Goal: Communication & Community: Answer question/provide support

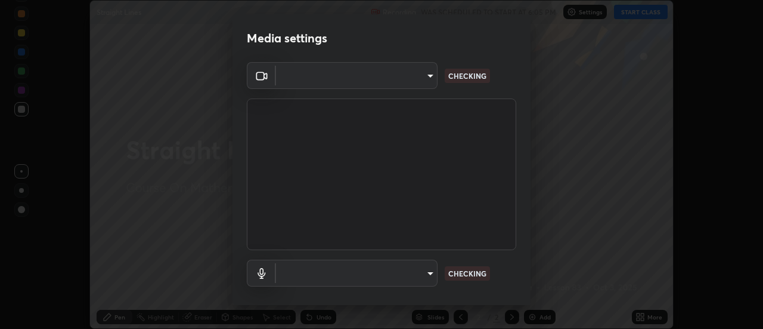
scroll to position [63, 0]
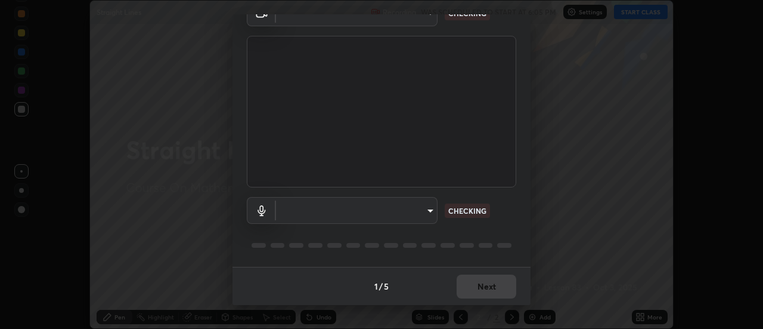
click at [283, 219] on body "Erase all Straight Lines Recording WAS SCHEDULED TO START AT 6:05 PM Settings S…" at bounding box center [381, 164] width 763 height 329
type input "20afe940cbeb59602439e807e0695b369d796bb7f65a41c81d65576627b30d72"
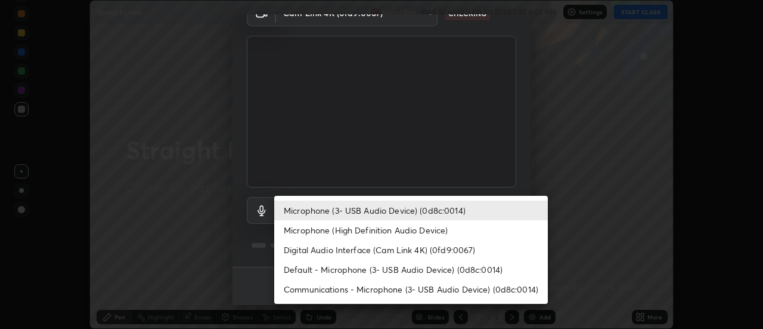
click at [301, 231] on li "Microphone (High Definition Audio Device)" at bounding box center [411, 230] width 274 height 20
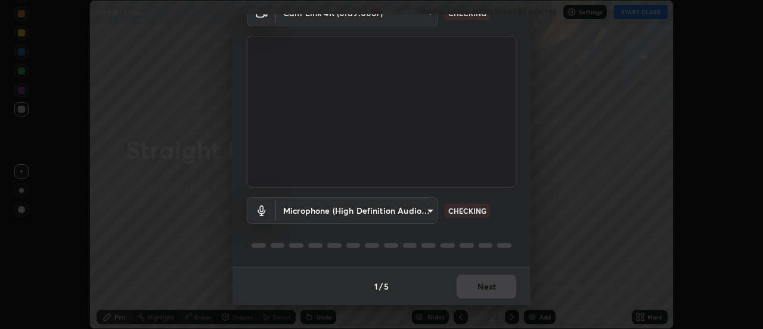
click at [305, 215] on body "Erase all Straight Lines Recording WAS SCHEDULED TO START AT 6:05 PM Settings S…" at bounding box center [381, 164] width 763 height 329
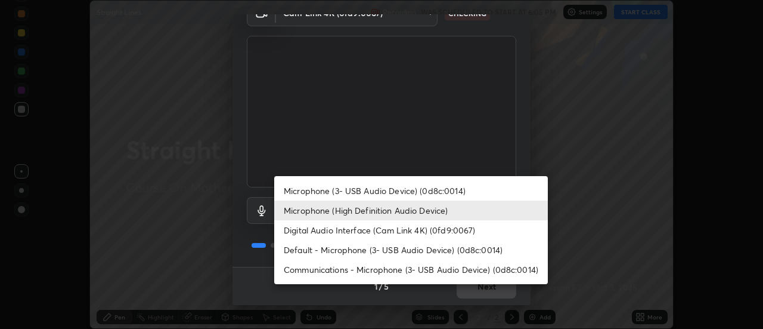
click at [311, 216] on li "Microphone (High Definition Audio Device)" at bounding box center [411, 210] width 274 height 20
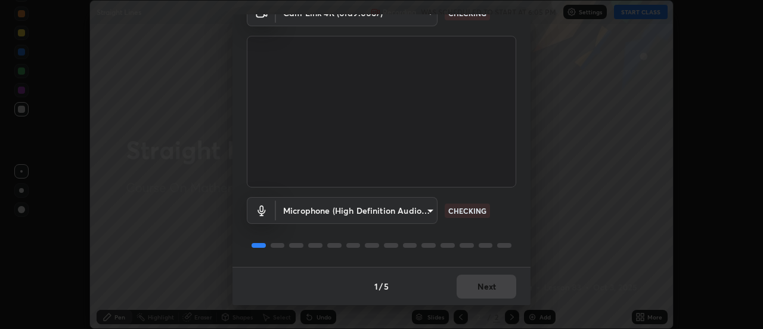
click at [311, 213] on body "Erase all Straight Lines Recording WAS SCHEDULED TO START AT 6:05 PM Settings S…" at bounding box center [381, 164] width 763 height 329
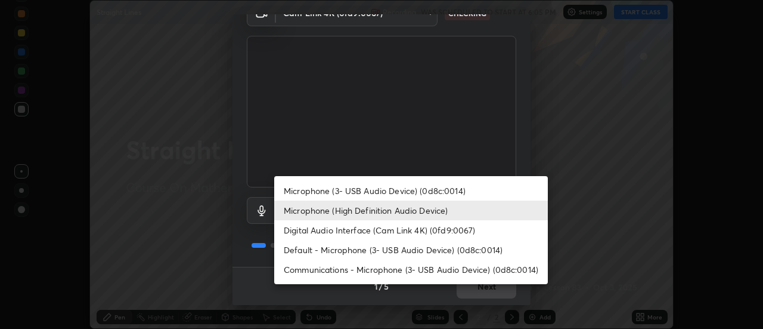
click at [312, 193] on li "Microphone (3- USB Audio Device) (0d8c:0014)" at bounding box center [411, 191] width 274 height 20
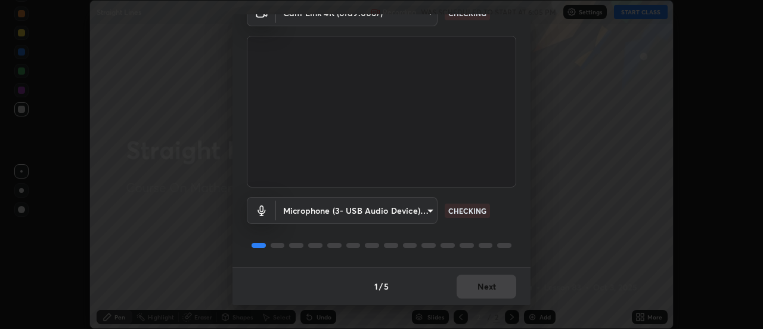
type input "ba4c52138f87483ab6386b7eac04ada058884bdffb85100b6cd20249b4154836"
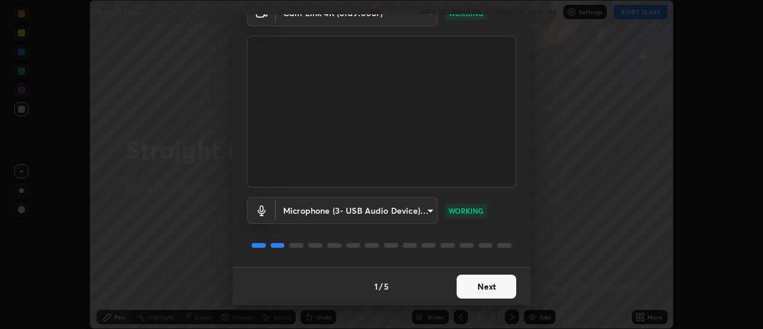
click at [472, 285] on button "Next" at bounding box center [487, 286] width 60 height 24
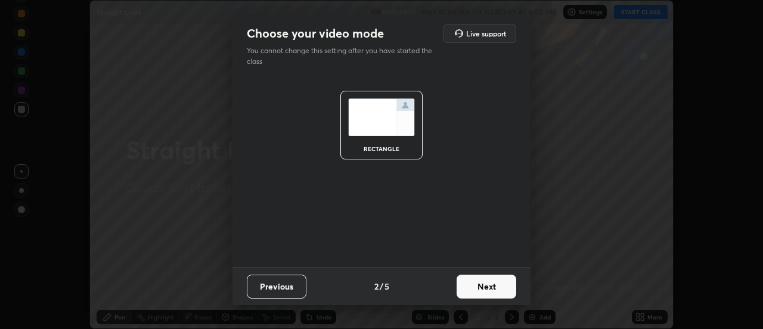
scroll to position [0, 0]
click at [488, 287] on button "Next" at bounding box center [487, 286] width 60 height 24
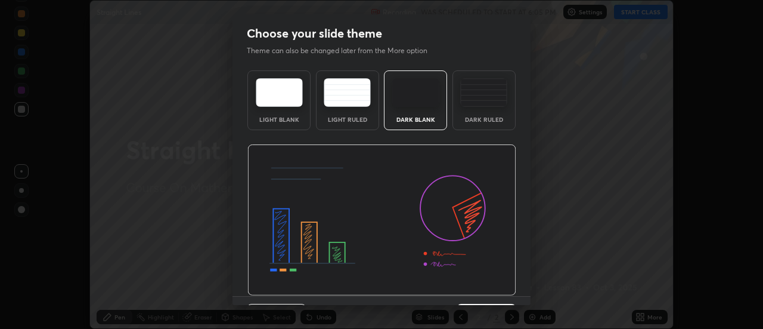
click at [509, 293] on img at bounding box center [381, 219] width 269 height 151
click at [512, 292] on img at bounding box center [381, 219] width 269 height 151
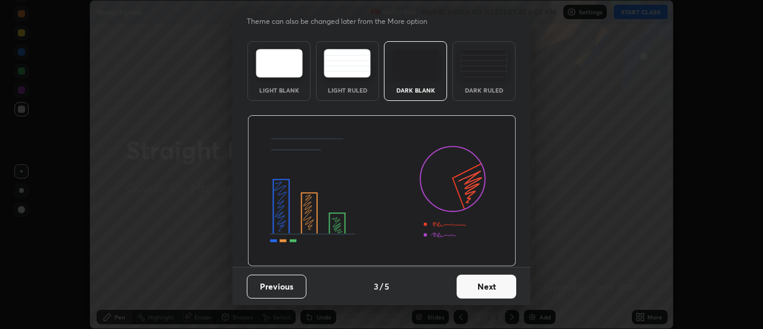
click at [492, 284] on button "Next" at bounding box center [487, 286] width 60 height 24
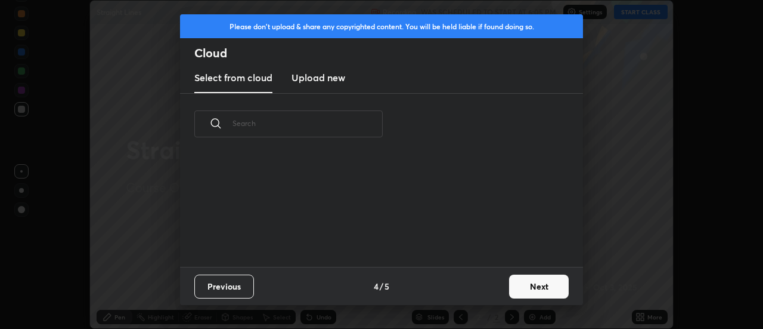
scroll to position [0, 0]
click at [509, 290] on button "Next" at bounding box center [539, 286] width 60 height 24
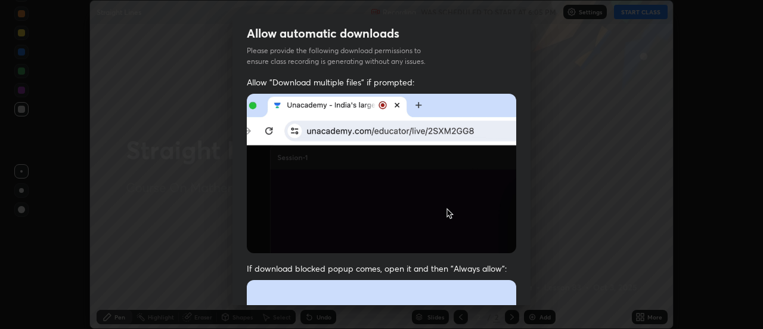
click at [514, 289] on div "Allow "Download multiple files" if prompted: If download blocked popup comes, o…" at bounding box center [382, 327] width 298 height 502
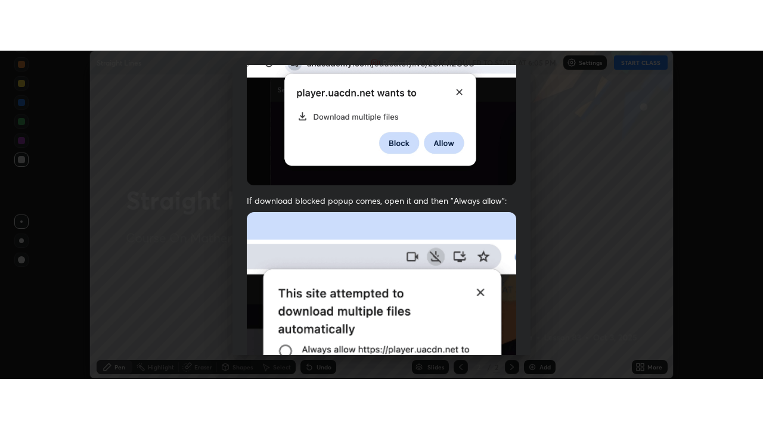
scroll to position [306, 0]
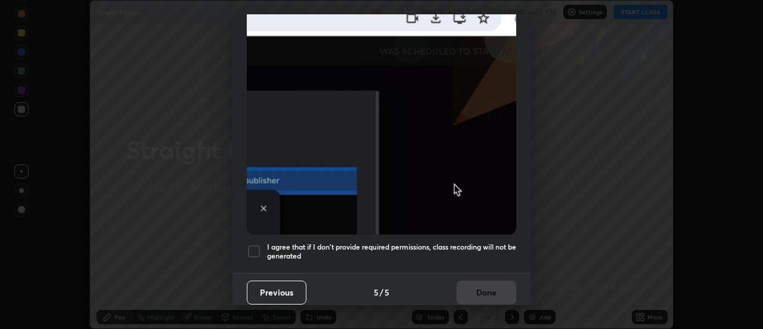
click at [471, 242] on h5 "I agree that if I don't provide required permissions, class recording will not …" at bounding box center [391, 251] width 249 height 18
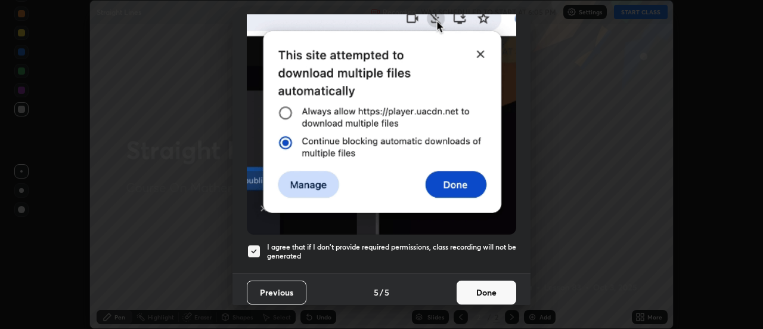
click at [491, 286] on button "Done" at bounding box center [487, 292] width 60 height 24
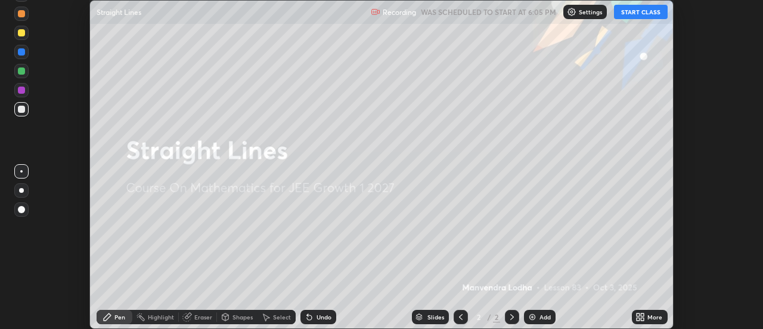
click at [645, 317] on icon at bounding box center [641, 317] width 10 height 10
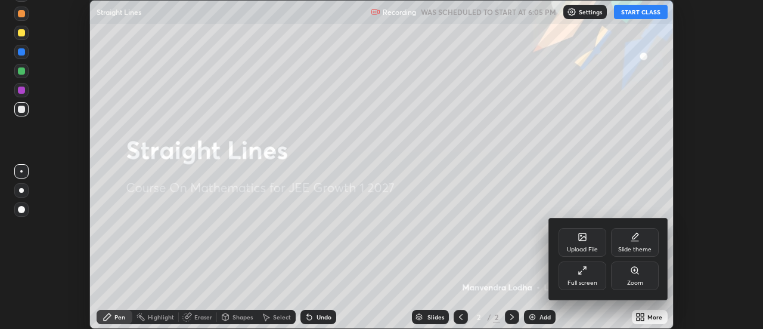
click at [583, 280] on div "Full screen" at bounding box center [583, 283] width 30 height 6
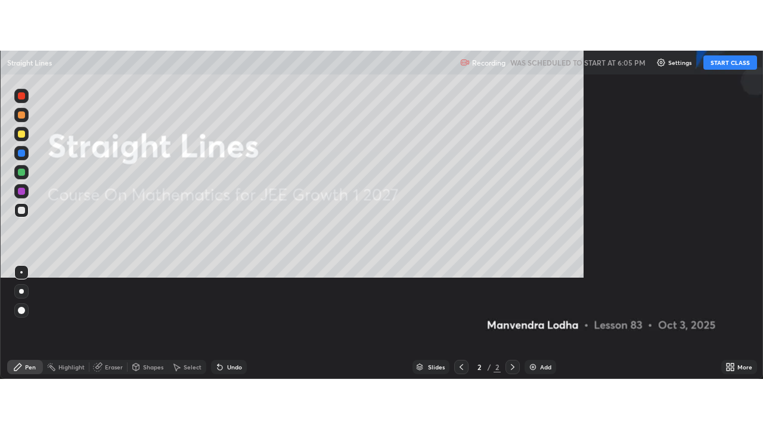
scroll to position [429, 763]
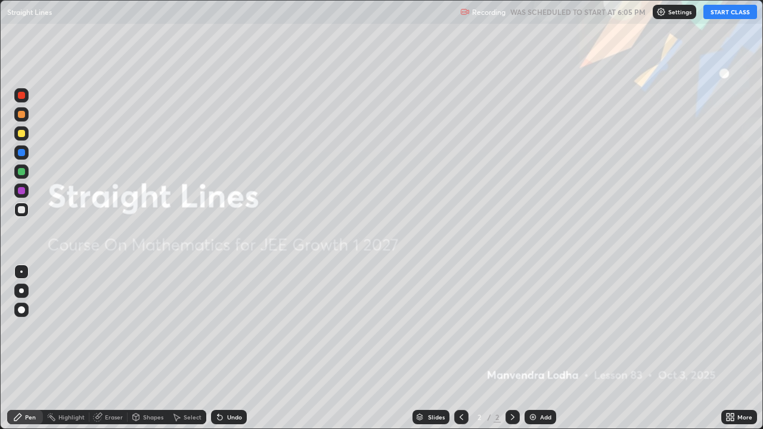
click at [721, 15] on button "START CLASS" at bounding box center [731, 12] width 54 height 14
click at [541, 328] on div "Add" at bounding box center [541, 417] width 32 height 14
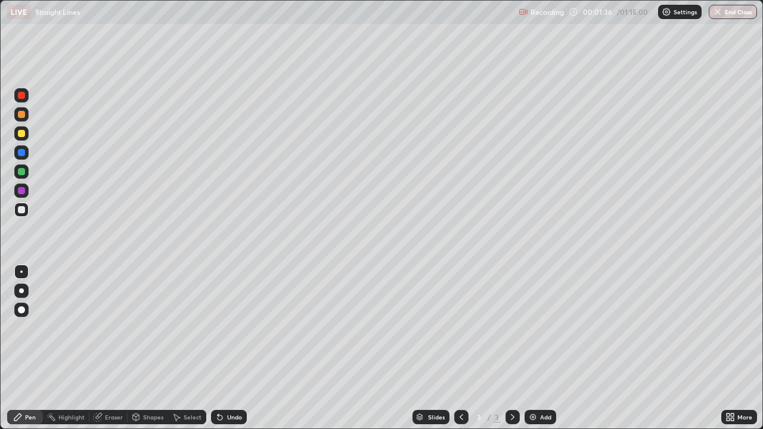
click at [23, 139] on div at bounding box center [21, 133] width 14 height 14
click at [21, 211] on div at bounding box center [21, 209] width 7 height 7
click at [17, 213] on div at bounding box center [21, 210] width 14 height 14
click at [18, 172] on div at bounding box center [21, 171] width 7 height 7
click at [21, 193] on div at bounding box center [21, 190] width 7 height 7
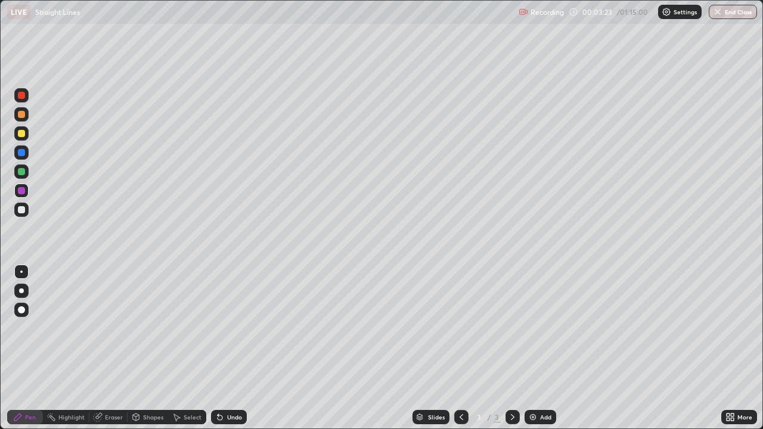
click at [18, 191] on div at bounding box center [21, 190] width 7 height 7
click at [235, 328] on div "Undo" at bounding box center [234, 417] width 15 height 6
click at [237, 328] on div "Undo" at bounding box center [234, 417] width 15 height 6
click at [238, 328] on div "Undo" at bounding box center [234, 417] width 15 height 6
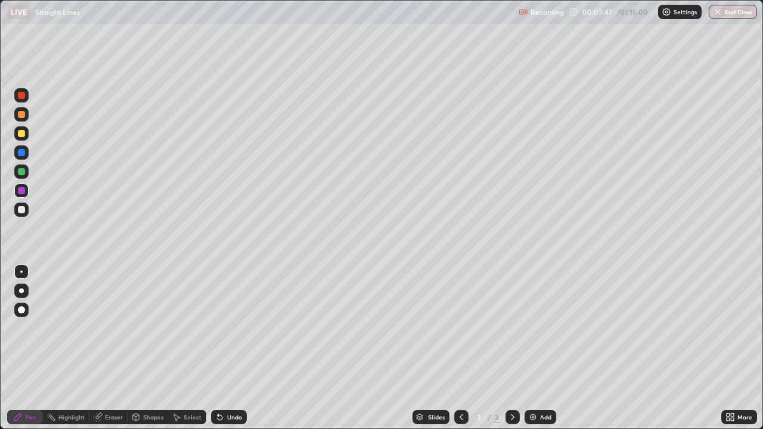
click at [22, 134] on div at bounding box center [21, 133] width 7 height 7
click at [27, 97] on div at bounding box center [21, 95] width 14 height 14
click at [22, 134] on div at bounding box center [21, 133] width 7 height 7
click at [540, 328] on div "Add" at bounding box center [545, 417] width 11 height 6
click at [459, 328] on icon at bounding box center [462, 418] width 10 height 10
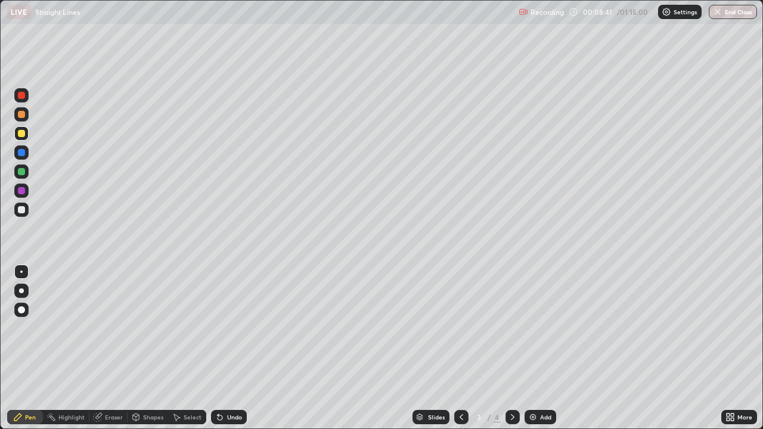
click at [511, 328] on icon at bounding box center [513, 418] width 10 height 10
click at [23, 211] on div at bounding box center [21, 209] width 7 height 7
click at [27, 195] on div at bounding box center [21, 191] width 14 height 14
click at [26, 173] on div at bounding box center [21, 172] width 14 height 14
click at [28, 132] on div at bounding box center [21, 133] width 14 height 14
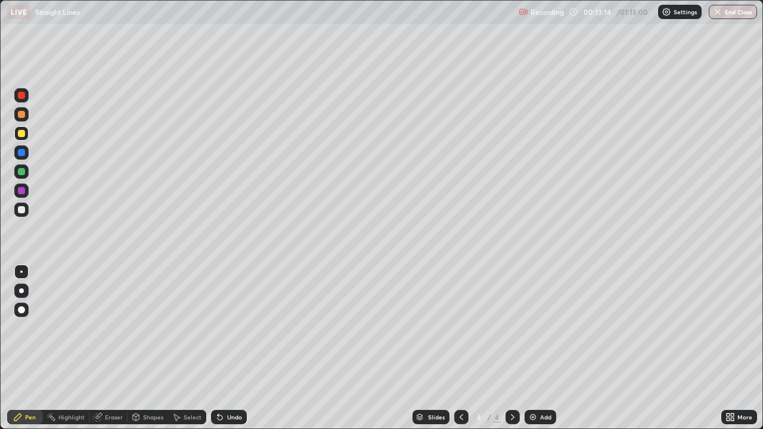
click at [536, 328] on img at bounding box center [533, 418] width 10 height 10
click at [23, 208] on div at bounding box center [21, 209] width 7 height 7
click at [20, 172] on div at bounding box center [21, 171] width 7 height 7
click at [18, 191] on div at bounding box center [21, 190] width 7 height 7
click at [543, 328] on div "Add" at bounding box center [545, 417] width 11 height 6
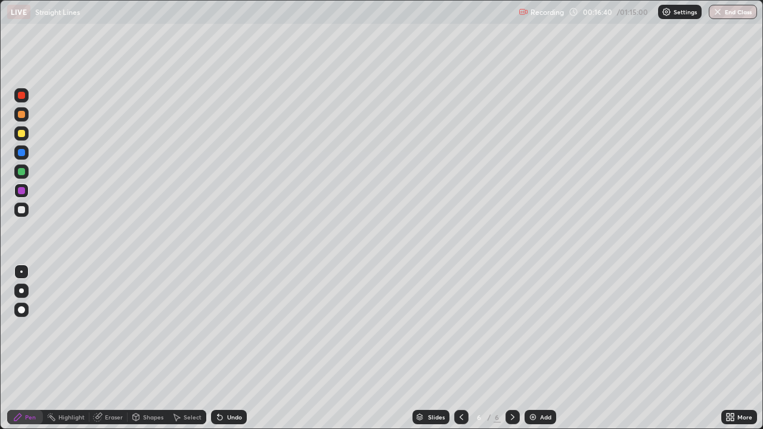
click at [25, 214] on div at bounding box center [21, 210] width 14 height 14
click at [21, 175] on div at bounding box center [21, 171] width 7 height 7
click at [228, 328] on div "Undo" at bounding box center [234, 417] width 15 height 6
click at [231, 328] on div "Undo" at bounding box center [234, 417] width 15 height 6
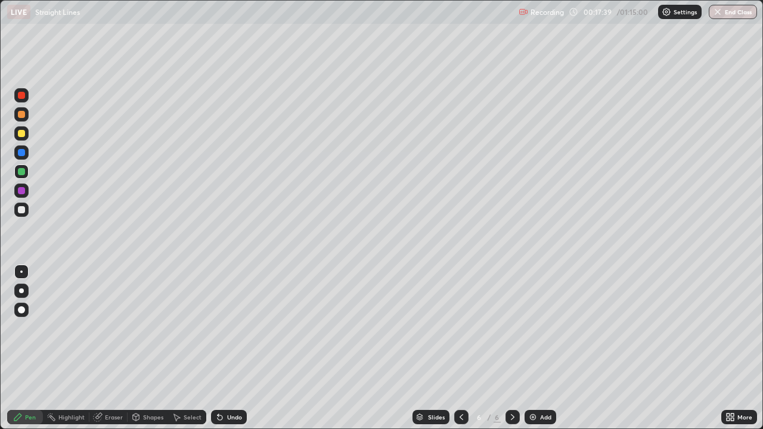
click at [234, 328] on div "Undo" at bounding box center [234, 417] width 15 height 6
click at [229, 328] on div "Undo" at bounding box center [234, 417] width 15 height 6
click at [19, 210] on div at bounding box center [21, 209] width 7 height 7
click at [18, 172] on div at bounding box center [21, 171] width 7 height 7
click at [533, 328] on img at bounding box center [533, 418] width 10 height 10
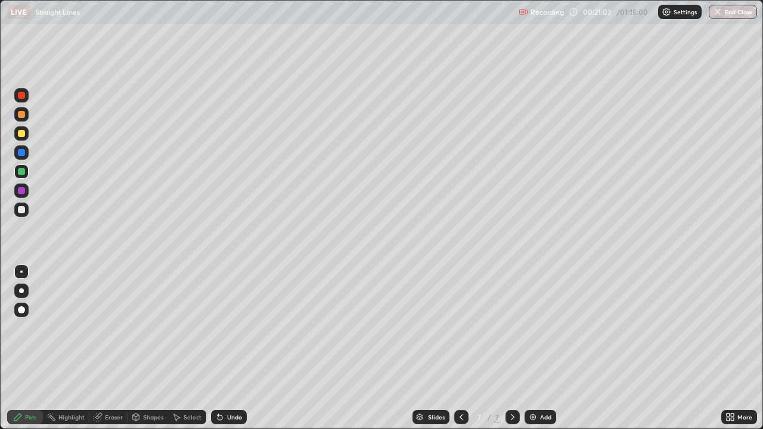
click at [21, 134] on div at bounding box center [21, 133] width 7 height 7
click at [23, 211] on div at bounding box center [21, 209] width 7 height 7
click at [539, 328] on div "Add" at bounding box center [541, 417] width 32 height 14
click at [454, 328] on div at bounding box center [461, 417] width 14 height 14
click at [512, 328] on icon at bounding box center [513, 418] width 10 height 10
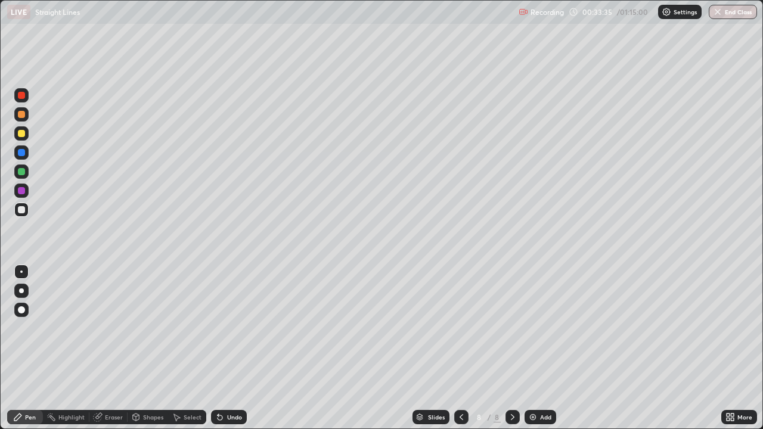
click at [460, 328] on icon at bounding box center [462, 418] width 10 height 10
click at [461, 328] on icon at bounding box center [462, 418] width 10 height 10
click at [512, 328] on icon at bounding box center [513, 418] width 10 height 10
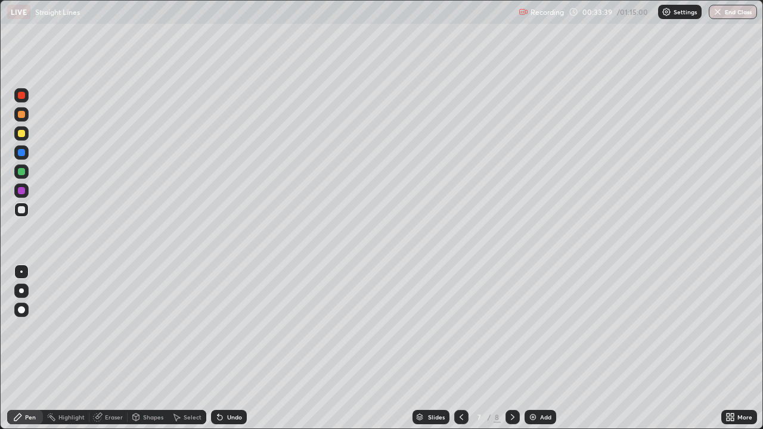
click at [512, 328] on icon at bounding box center [513, 418] width 10 height 10
click at [22, 134] on div at bounding box center [21, 133] width 7 height 7
click at [24, 192] on div at bounding box center [21, 190] width 7 height 7
click at [227, 328] on div "Undo" at bounding box center [234, 417] width 15 height 6
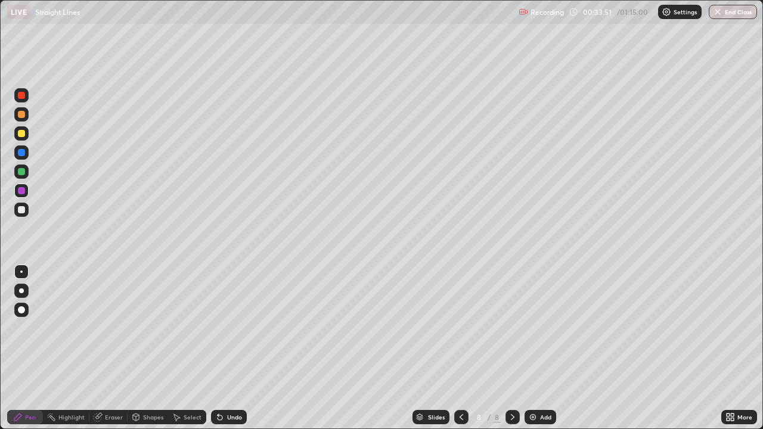
click at [228, 328] on div "Undo" at bounding box center [234, 417] width 15 height 6
click at [227, 328] on div "Undo" at bounding box center [234, 417] width 15 height 6
click at [26, 135] on div at bounding box center [21, 133] width 14 height 14
click at [20, 178] on div at bounding box center [21, 172] width 14 height 14
click at [26, 211] on div at bounding box center [21, 210] width 14 height 14
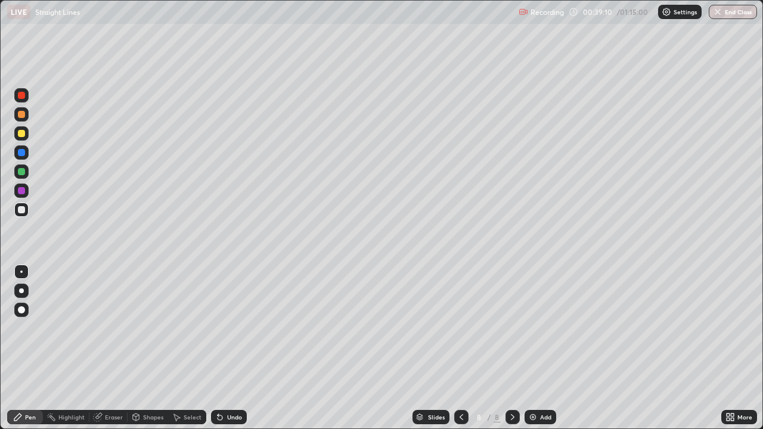
click at [530, 328] on img at bounding box center [533, 418] width 10 height 10
click at [20, 169] on div at bounding box center [21, 171] width 7 height 7
click at [460, 328] on icon at bounding box center [462, 418] width 10 height 10
click at [512, 328] on icon at bounding box center [513, 418] width 10 height 10
click at [539, 328] on div "Add" at bounding box center [541, 417] width 32 height 14
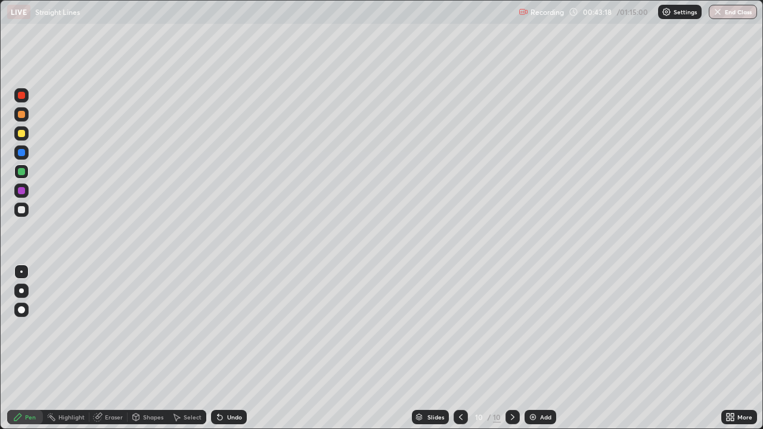
click at [21, 131] on div at bounding box center [21, 133] width 7 height 7
click at [23, 209] on div at bounding box center [21, 209] width 7 height 7
click at [22, 211] on div at bounding box center [21, 209] width 7 height 7
click at [21, 174] on div at bounding box center [21, 171] width 7 height 7
click at [18, 193] on div at bounding box center [21, 190] width 7 height 7
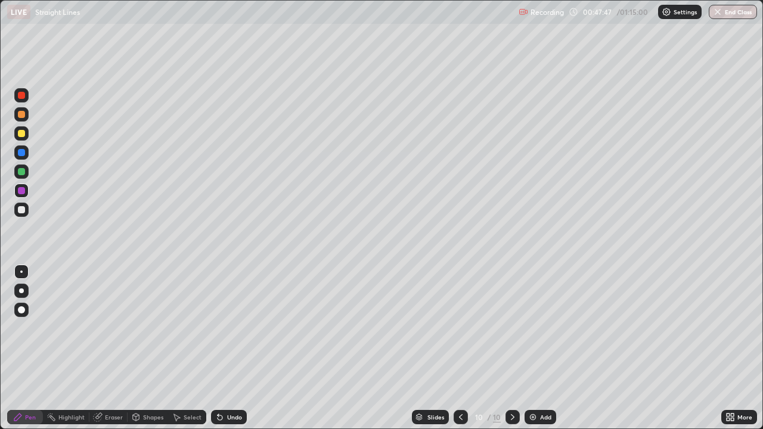
click at [21, 211] on div at bounding box center [21, 209] width 7 height 7
click at [244, 328] on div "Undo" at bounding box center [229, 417] width 36 height 14
click at [536, 328] on img at bounding box center [533, 418] width 10 height 10
click at [22, 172] on div at bounding box center [21, 171] width 7 height 7
click at [19, 135] on div at bounding box center [21, 133] width 7 height 7
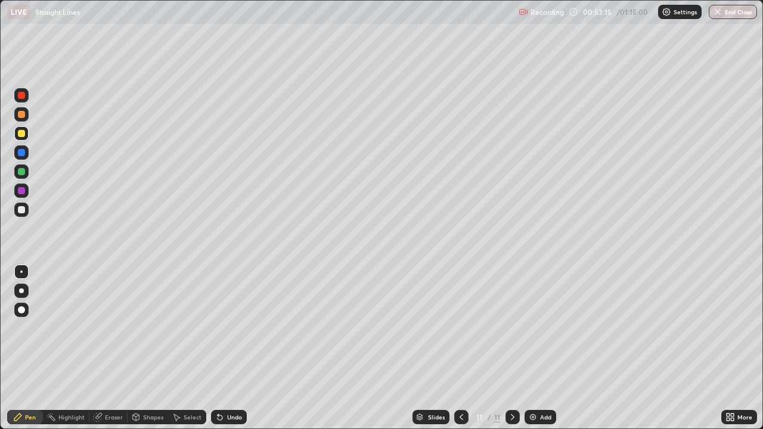
click at [454, 328] on div at bounding box center [461, 417] width 14 height 14
click at [511, 328] on icon at bounding box center [513, 417] width 4 height 6
click at [106, 328] on div "Eraser" at bounding box center [108, 417] width 38 height 14
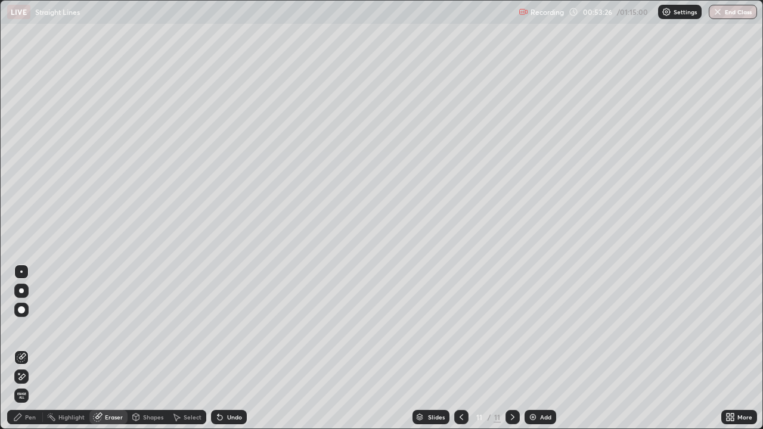
click at [25, 328] on div "Pen" at bounding box center [30, 417] width 11 height 6
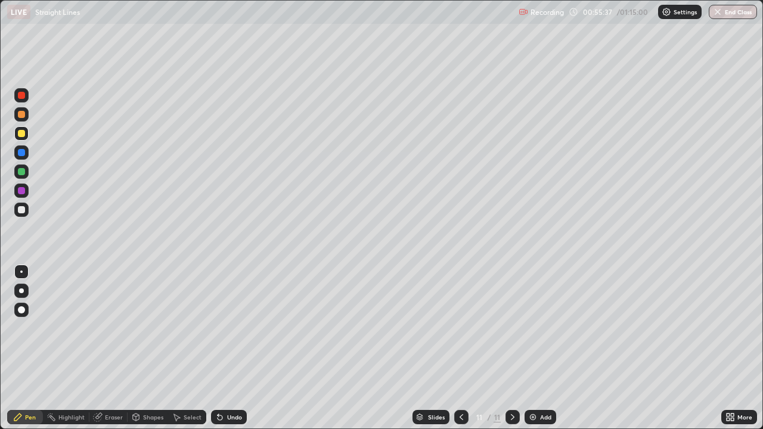
click at [535, 328] on img at bounding box center [533, 418] width 10 height 10
click at [20, 173] on div at bounding box center [21, 171] width 7 height 7
click at [22, 212] on div at bounding box center [21, 209] width 7 height 7
click at [20, 191] on div at bounding box center [21, 190] width 7 height 7
click at [532, 328] on img at bounding box center [533, 418] width 10 height 10
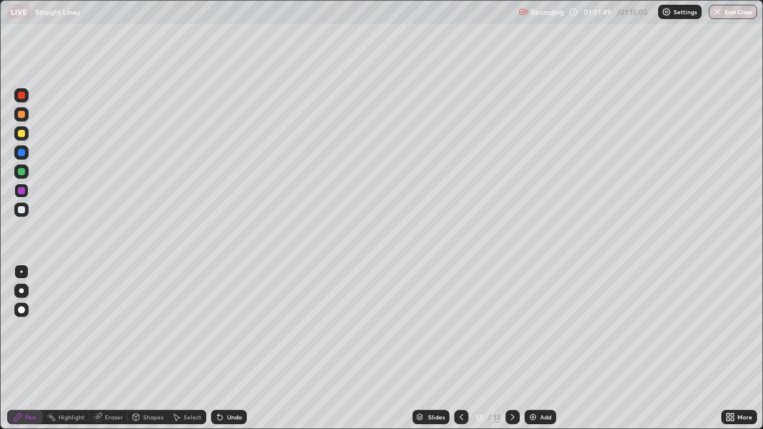
click at [459, 328] on icon at bounding box center [462, 418] width 10 height 10
click at [511, 328] on icon at bounding box center [513, 418] width 10 height 10
click at [22, 210] on div at bounding box center [21, 209] width 7 height 7
click at [461, 328] on icon at bounding box center [462, 418] width 10 height 10
click at [517, 328] on div at bounding box center [513, 417] width 14 height 14
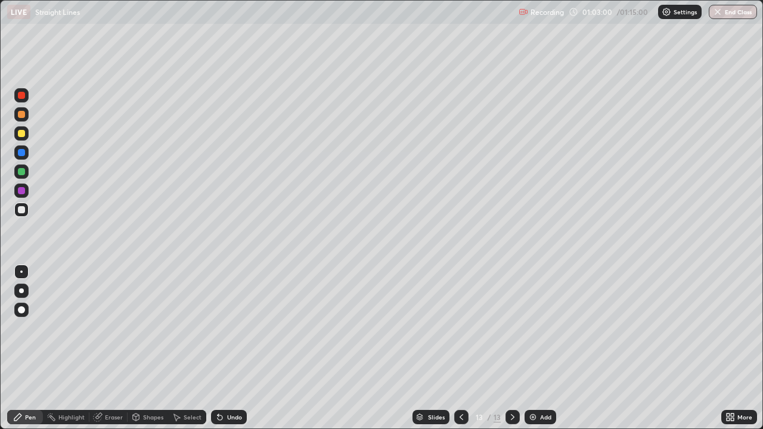
click at [541, 328] on div "Add" at bounding box center [541, 417] width 32 height 14
click at [26, 140] on div at bounding box center [21, 133] width 14 height 14
click at [239, 328] on div "Undo" at bounding box center [234, 417] width 15 height 6
click at [21, 212] on div at bounding box center [21, 209] width 7 height 7
click at [721, 18] on button "End Class" at bounding box center [733, 12] width 48 height 14
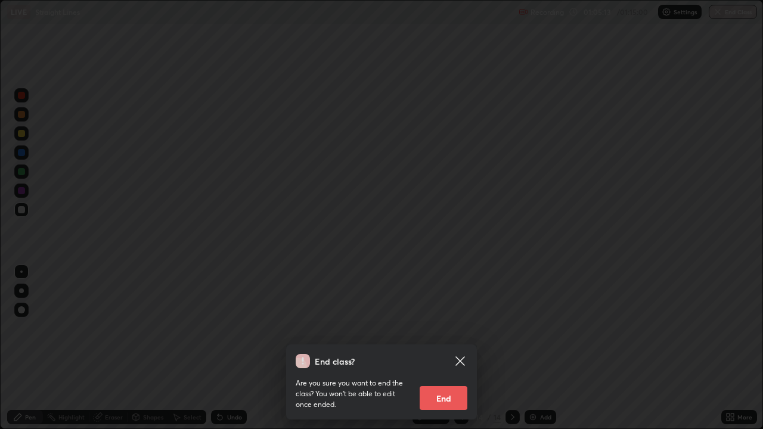
click at [440, 328] on button "End" at bounding box center [444, 398] width 48 height 24
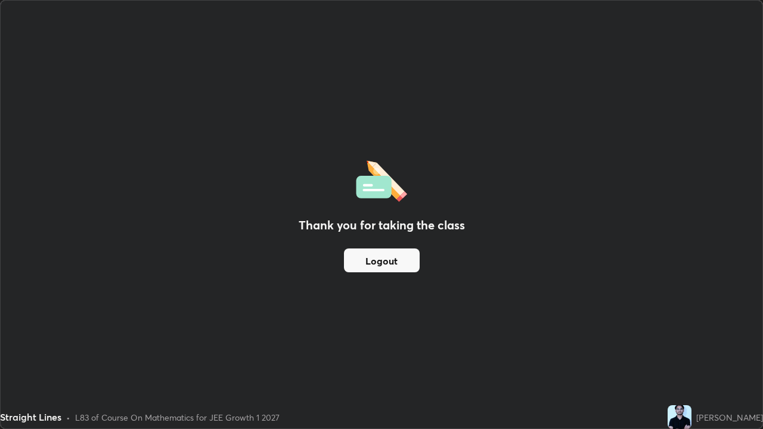
click at [385, 264] on button "Logout" at bounding box center [382, 261] width 76 height 24
click at [379, 262] on button "Logout" at bounding box center [382, 261] width 76 height 24
